Goal: Book appointment/travel/reservation

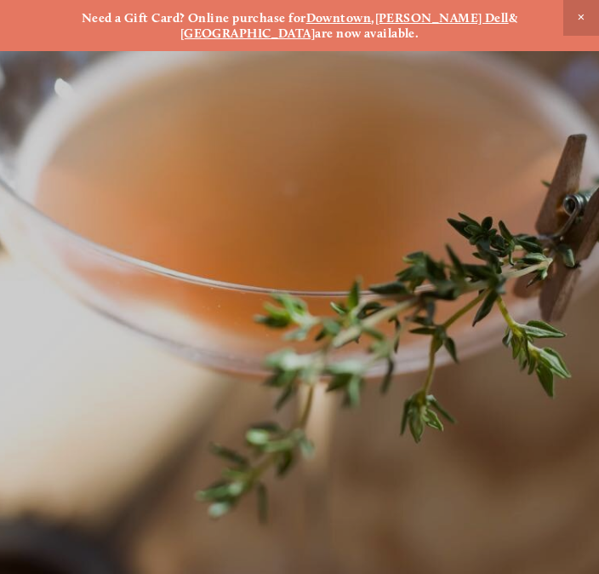
scroll to position [-82, 0]
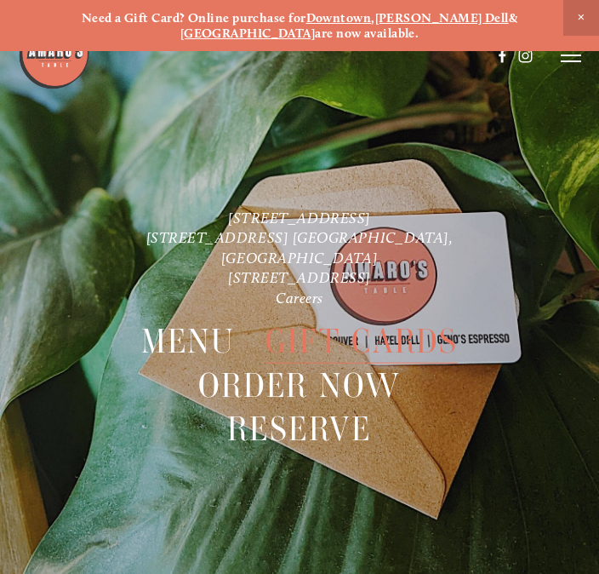
click at [186, 328] on span "Menu" at bounding box center [188, 341] width 95 height 44
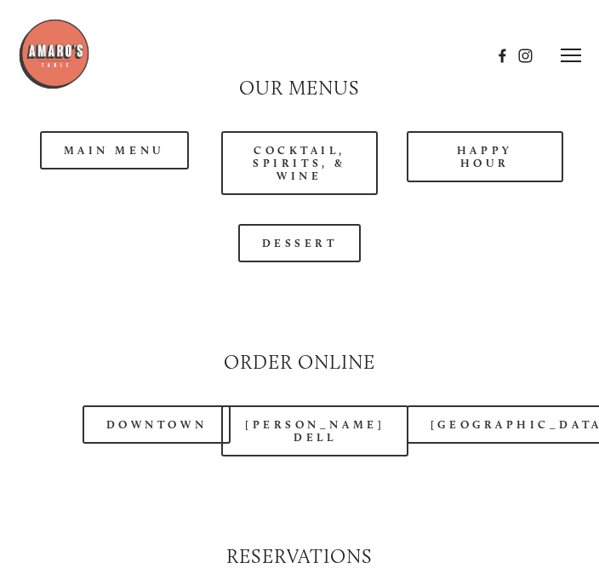
scroll to position [1666, 0]
click at [157, 149] on link "Main Menu" at bounding box center [114, 151] width 149 height 38
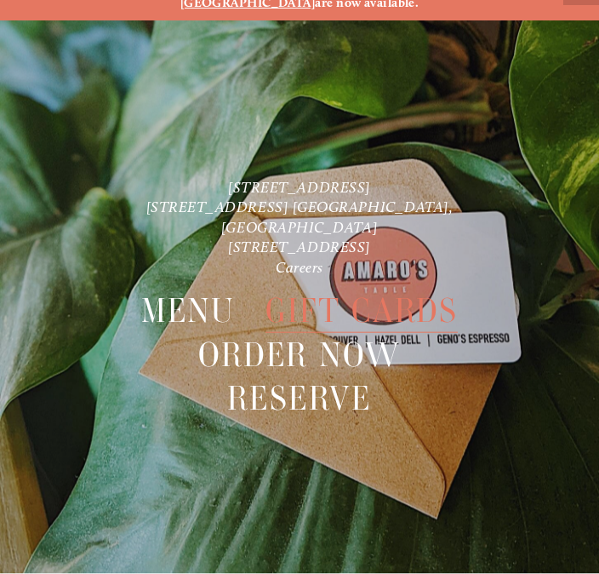
scroll to position [51, 0]
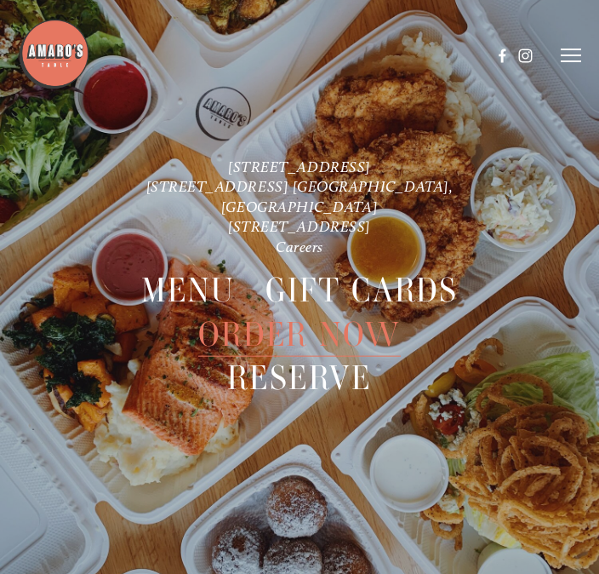
click at [307, 362] on span "Reserve" at bounding box center [299, 378] width 145 height 44
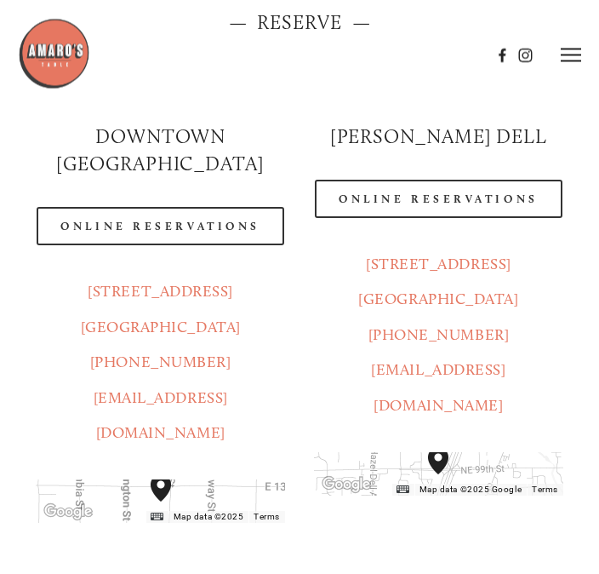
scroll to position [180, 0]
click at [430, 198] on link "Online Reservations" at bounding box center [438, 199] width 247 height 38
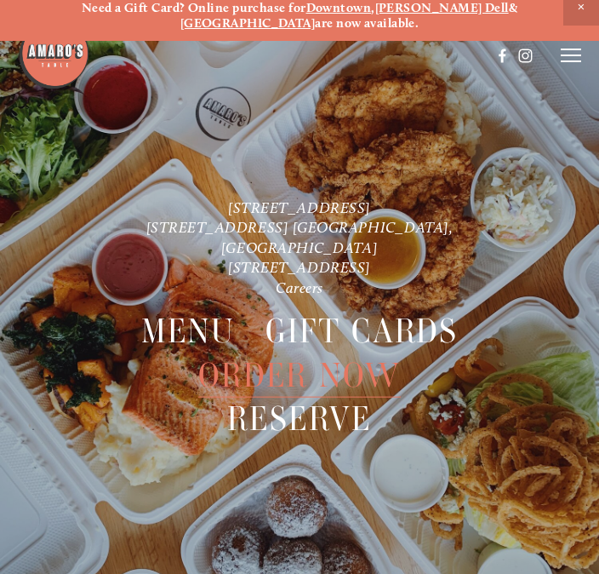
scroll to position [16, 0]
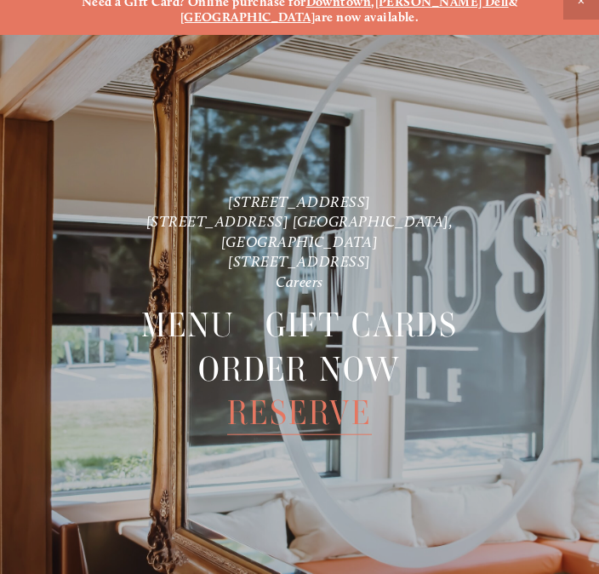
click at [289, 395] on span "Reserve" at bounding box center [299, 413] width 145 height 44
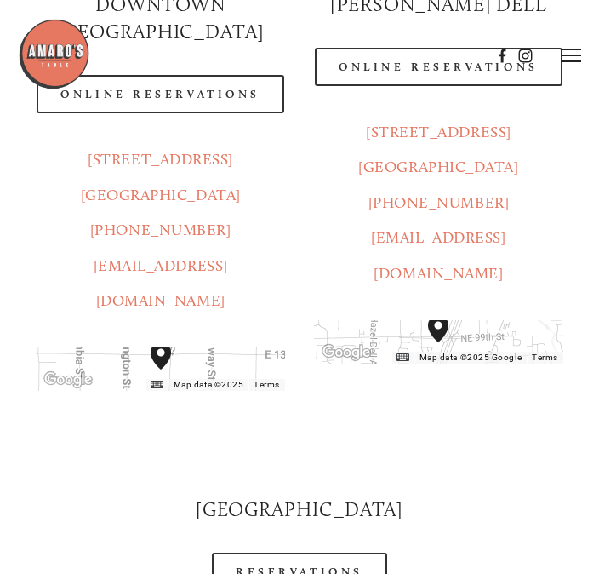
scroll to position [272, 0]
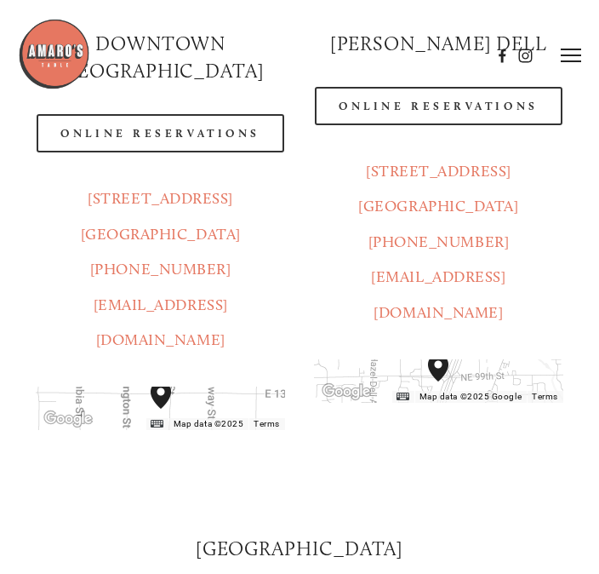
click at [446, 106] on header "Menu Order Now Visit Gallery 0" at bounding box center [300, 55] width 564 height 111
click at [391, 108] on header "Menu Order Now Visit Gallery 0" at bounding box center [300, 55] width 564 height 111
click at [410, 98] on header "Menu Order Now Visit Gallery 0" at bounding box center [300, 55] width 564 height 111
click at [439, 113] on link "Online Reservations" at bounding box center [438, 106] width 247 height 38
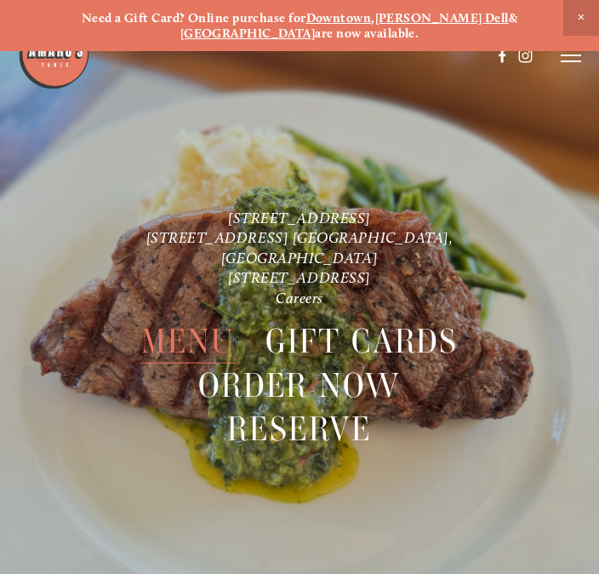
click at [594, 8] on span "Close Announcement" at bounding box center [582, 18] width 36 height 36
